Goal: Check status: Check status

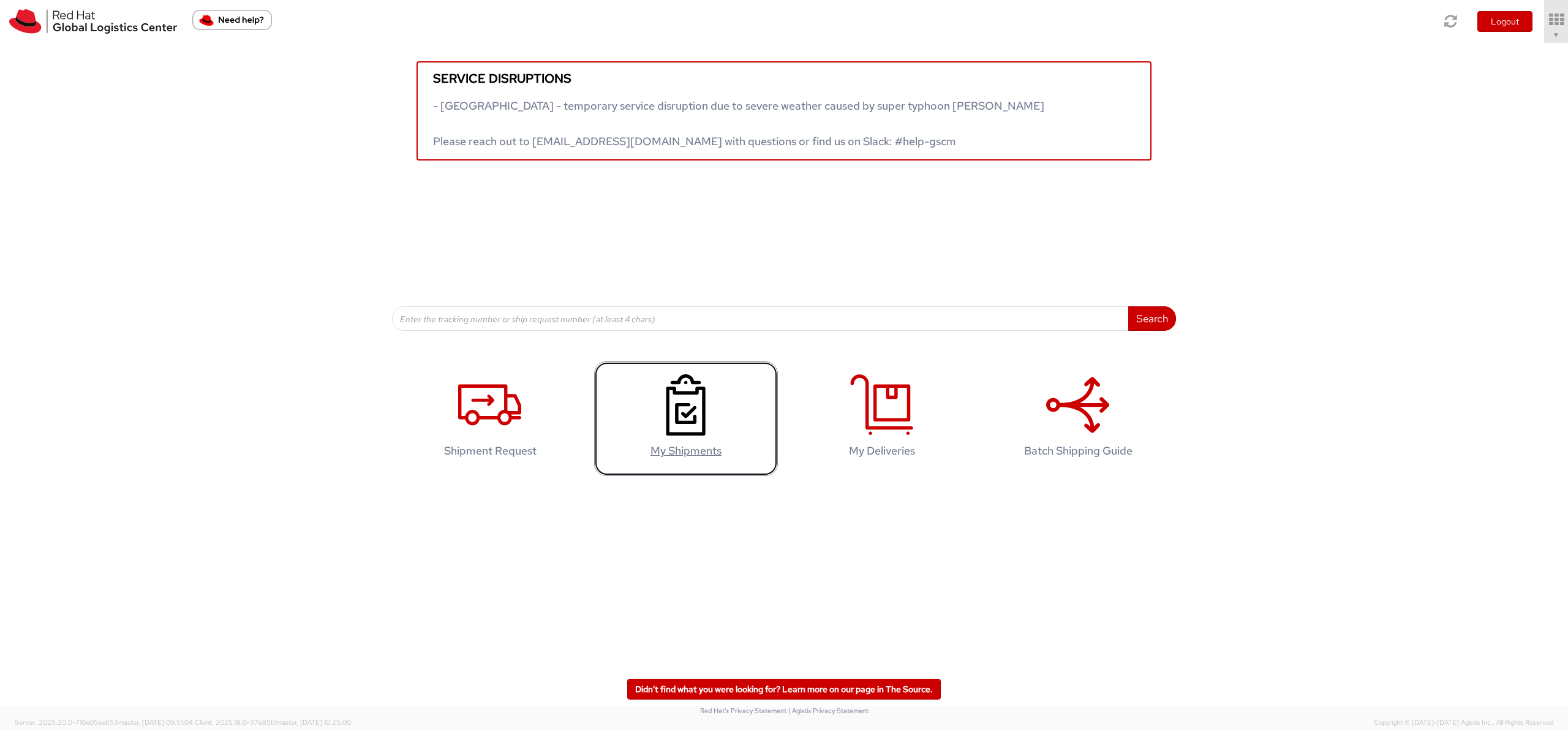
click at [679, 389] on icon at bounding box center [685, 405] width 63 height 61
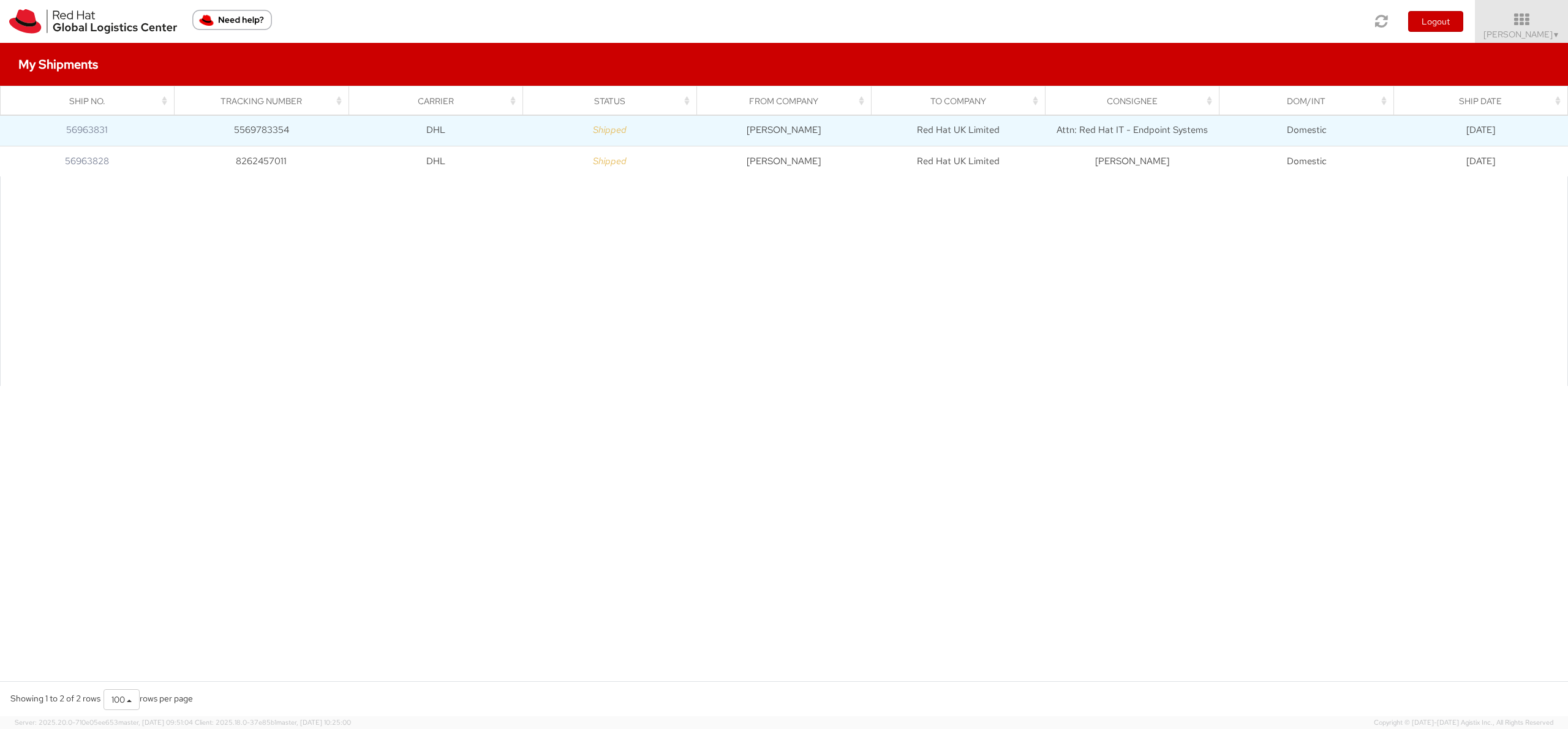
click at [579, 133] on td "Shipped" at bounding box center [610, 130] width 174 height 31
click at [87, 128] on link "56963831" at bounding box center [87, 130] width 42 height 12
click at [273, 130] on td "5569783354" at bounding box center [261, 130] width 174 height 31
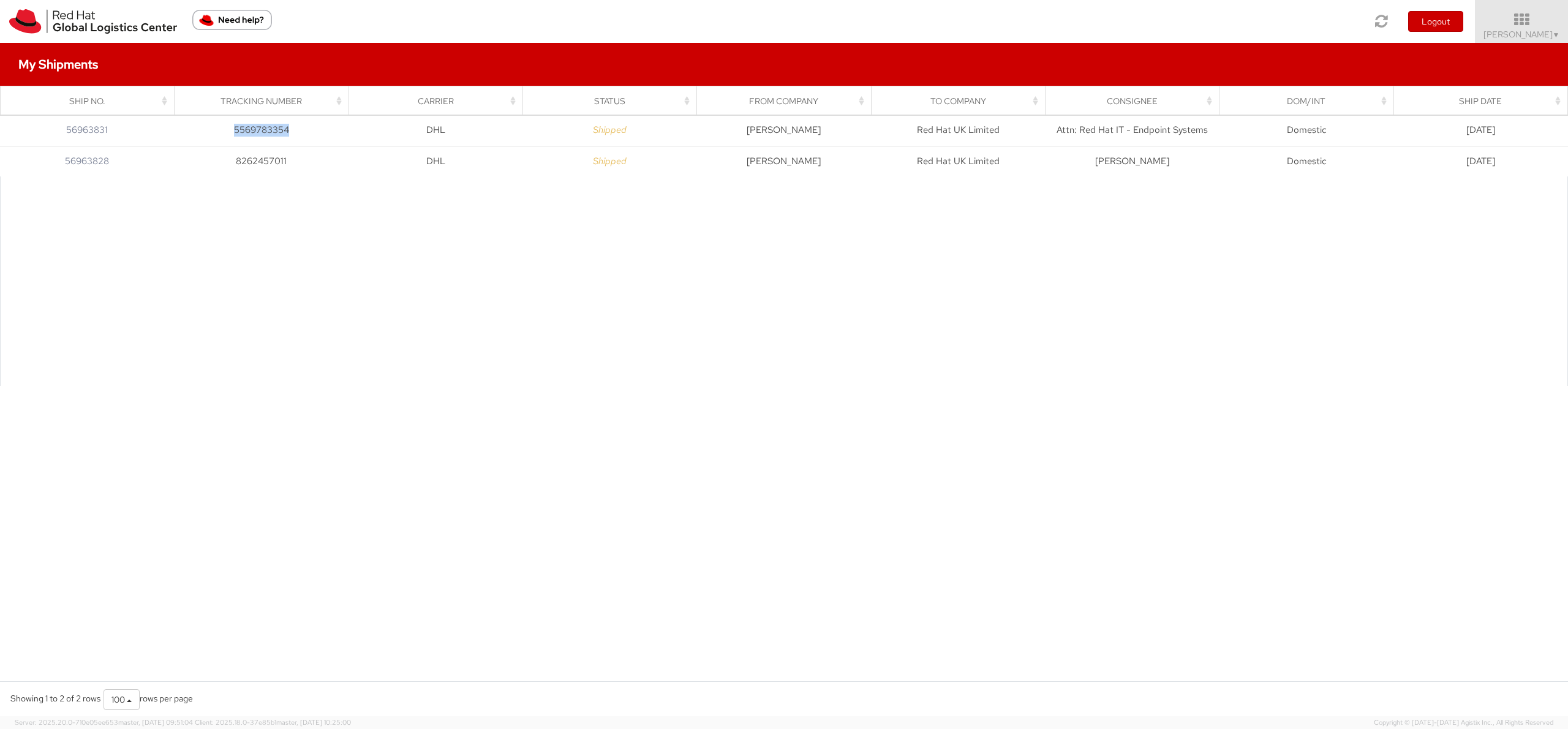
copy td "5569783354"
